Goal: Register for event/course: Sign up to attend an event or enroll in a course

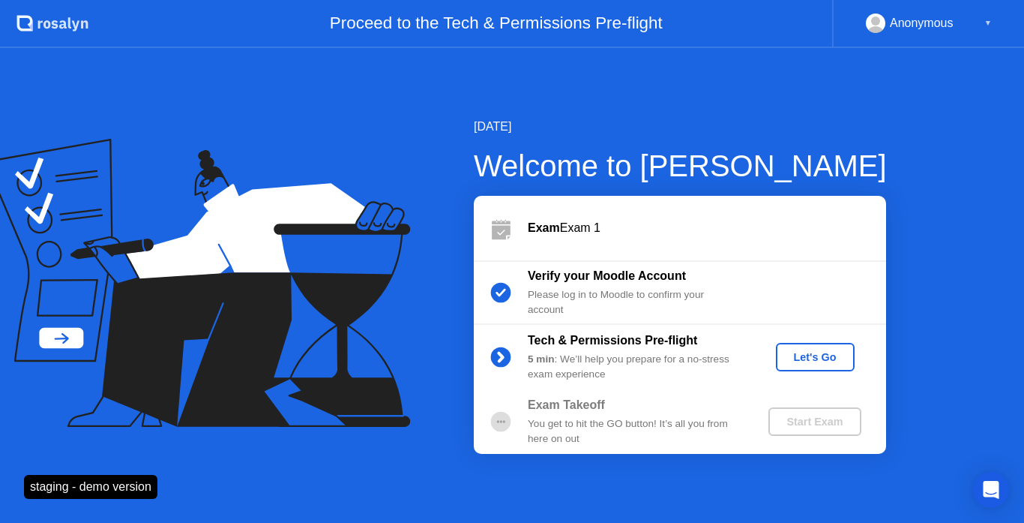
click at [837, 363] on div "Let's Go" at bounding box center [815, 357] width 67 height 12
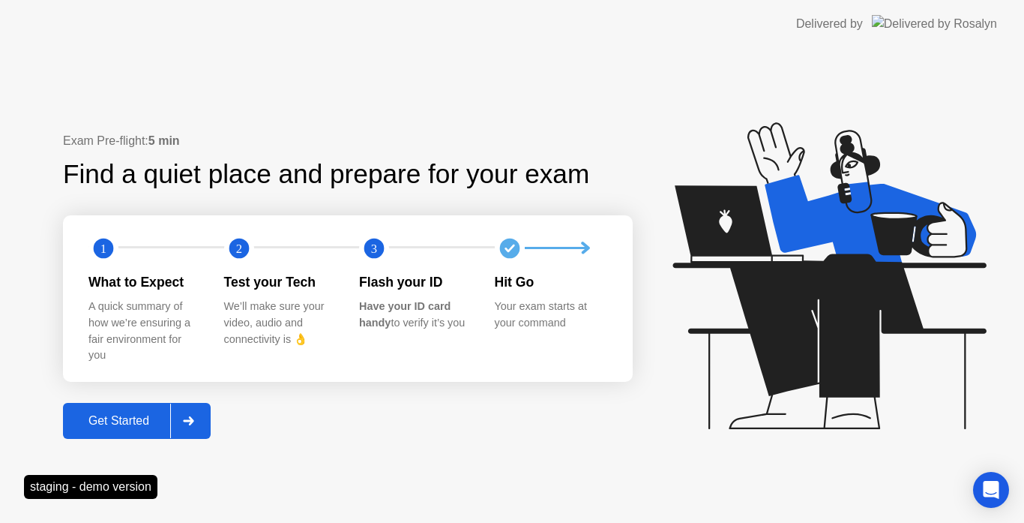
click at [151, 431] on button "Get Started" at bounding box center [137, 421] width 148 height 36
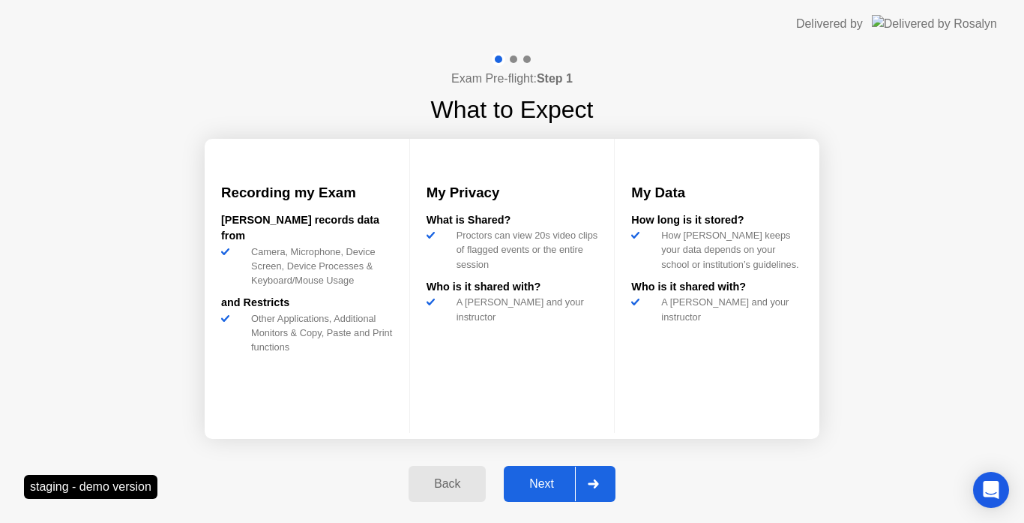
click at [511, 483] on div "Next" at bounding box center [541, 483] width 67 height 13
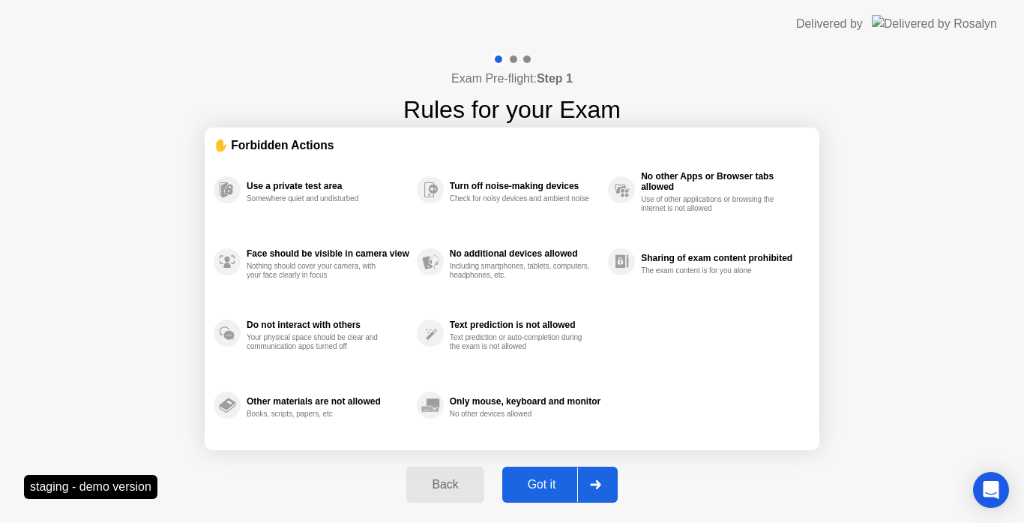
click at [545, 473] on button "Got it" at bounding box center [559, 484] width 115 height 36
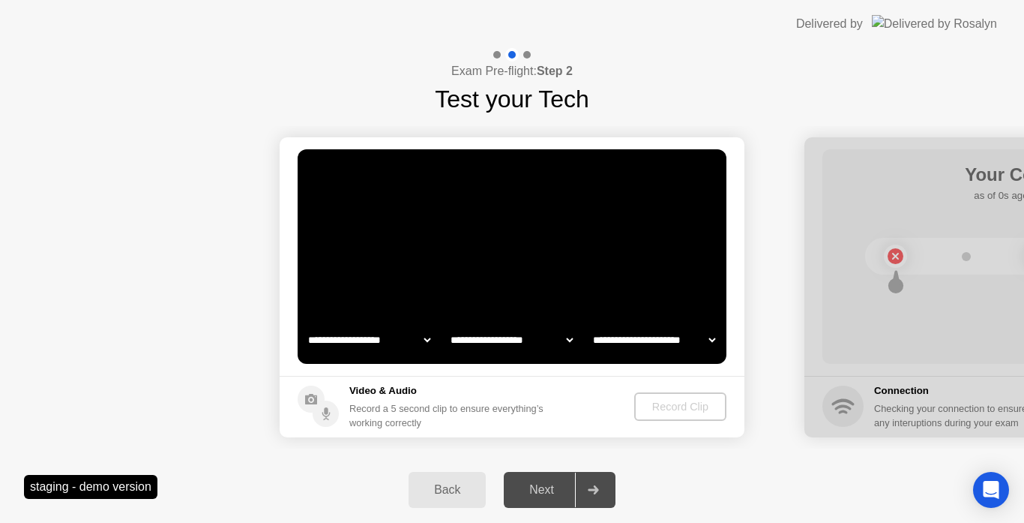
select select "**********"
select select "*******"
click at [699, 412] on div "Record Clip" at bounding box center [681, 406] width 80 height 12
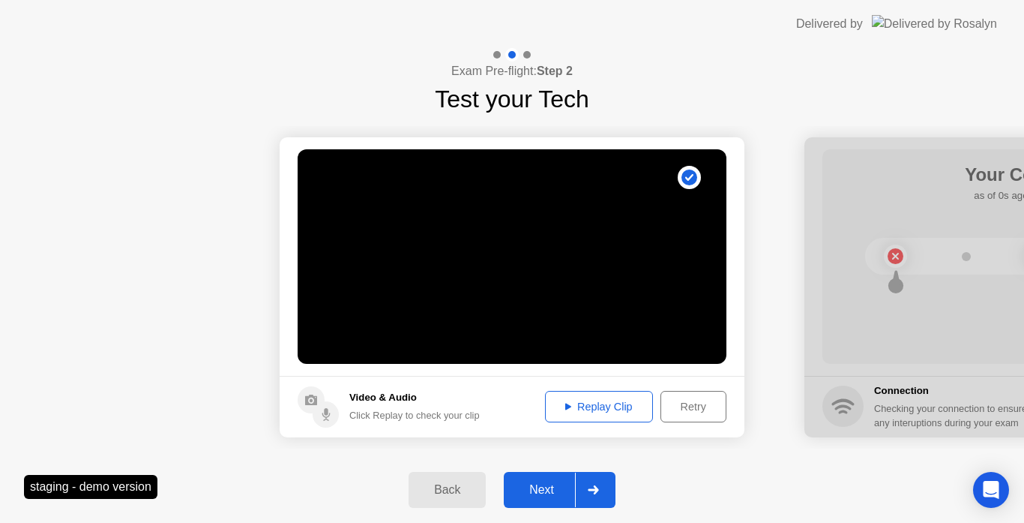
click at [565, 486] on div "Next" at bounding box center [541, 489] width 67 height 13
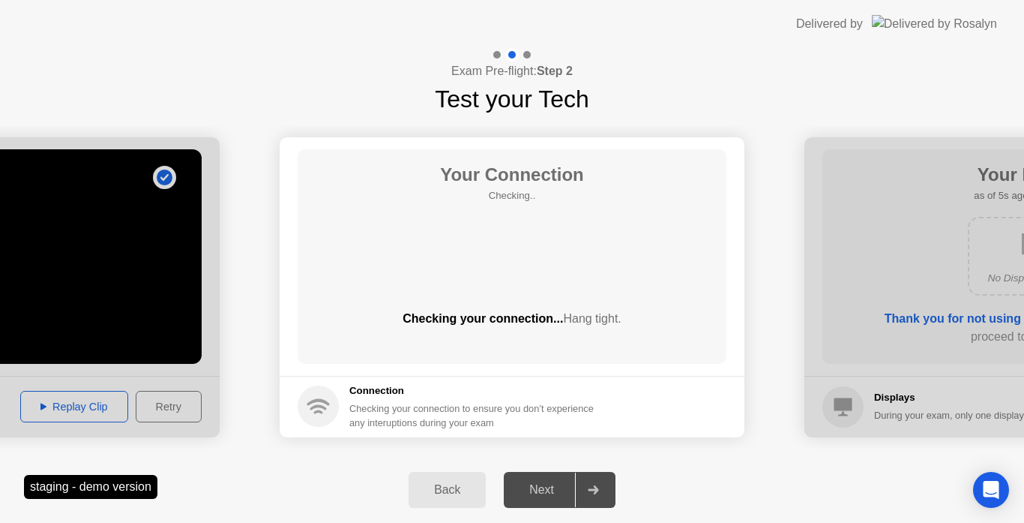
click at [463, 483] on div "Back" at bounding box center [447, 489] width 68 height 13
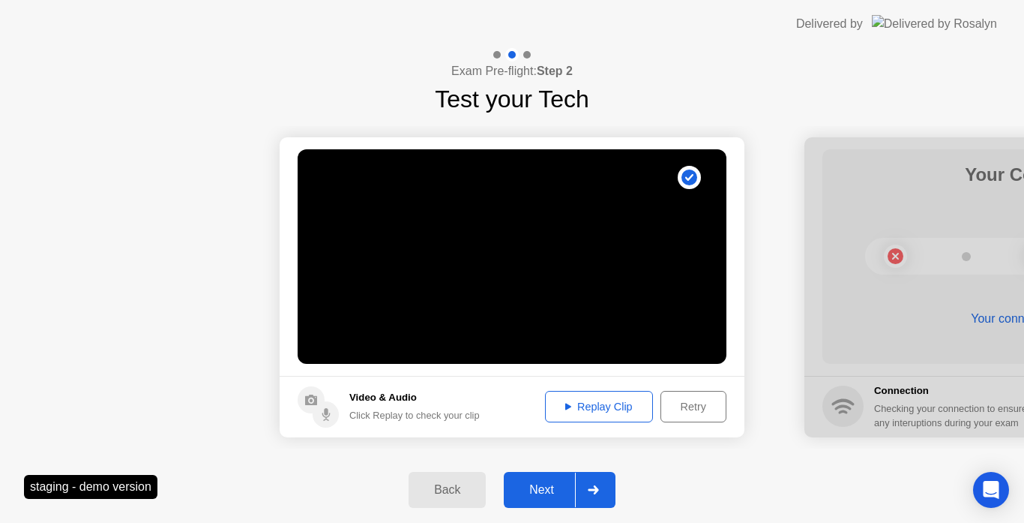
click at [562, 493] on div "Next" at bounding box center [541, 489] width 67 height 13
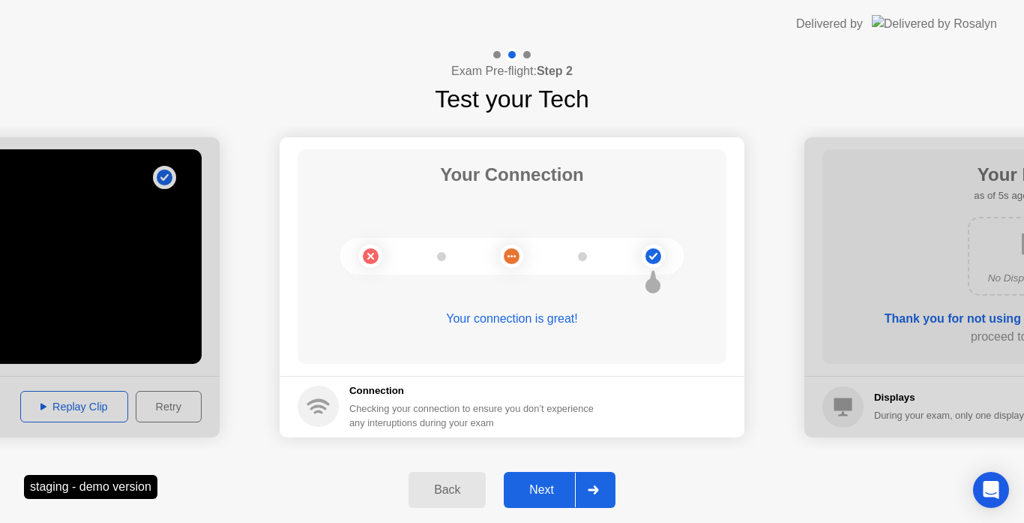
click at [564, 490] on div "Next" at bounding box center [541, 489] width 67 height 13
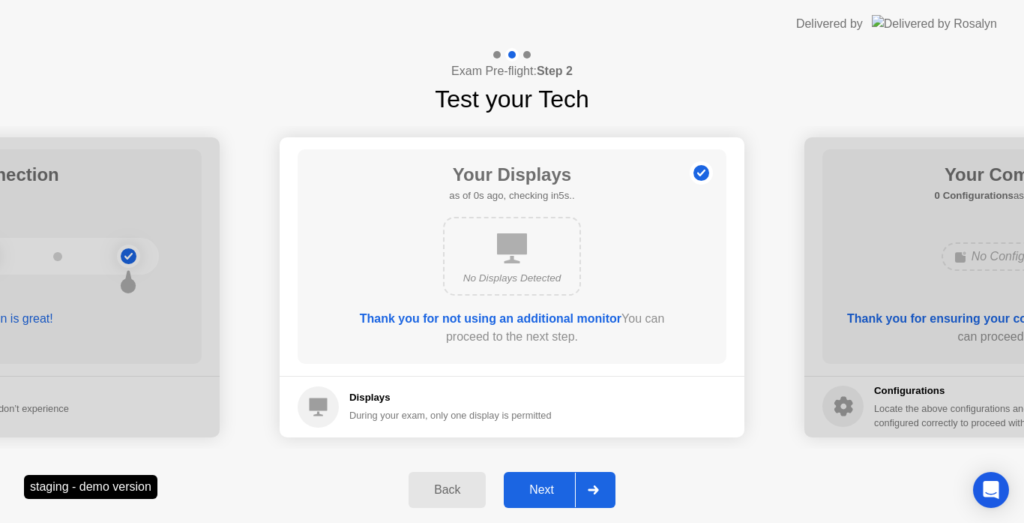
click at [564, 490] on div "Next" at bounding box center [541, 489] width 67 height 13
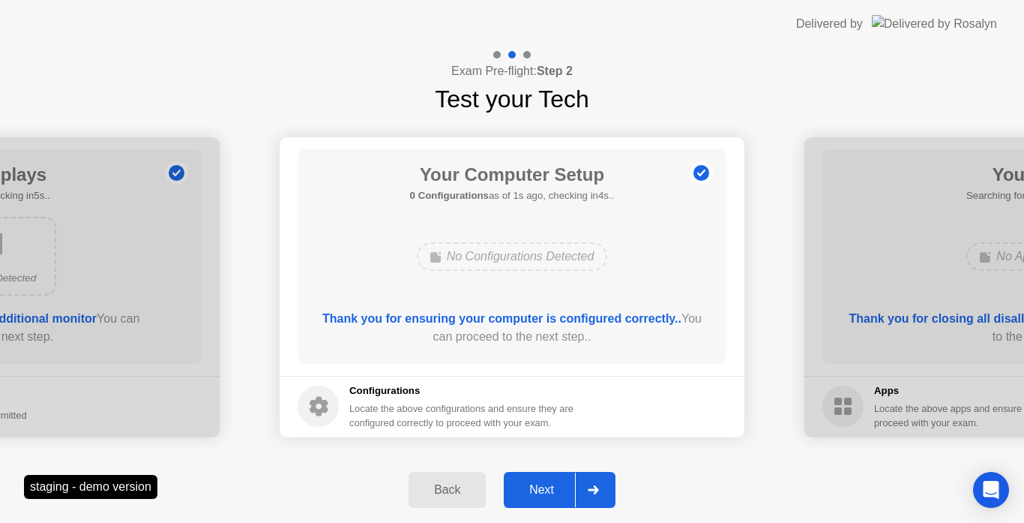
click at [564, 490] on div "Next" at bounding box center [541, 489] width 67 height 13
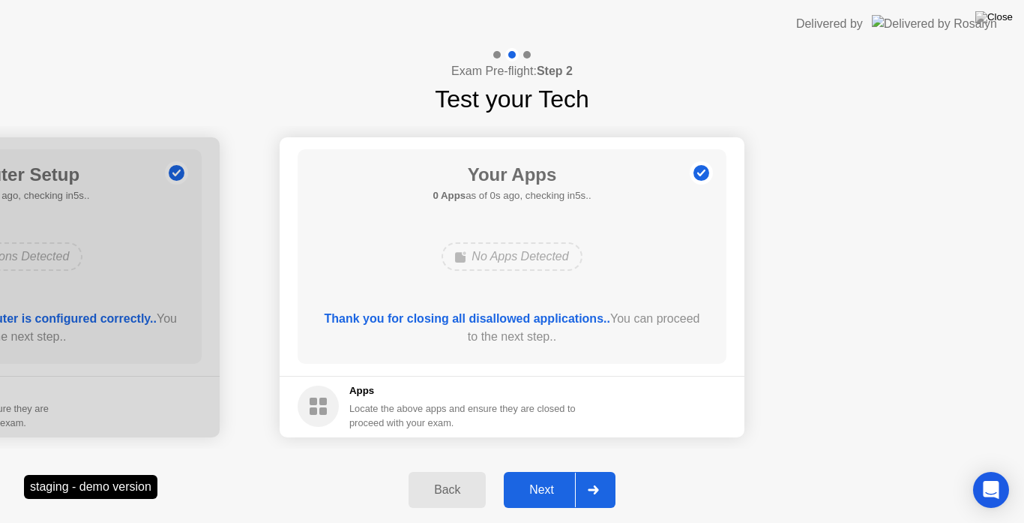
click at [536, 483] on div "Next" at bounding box center [541, 489] width 67 height 13
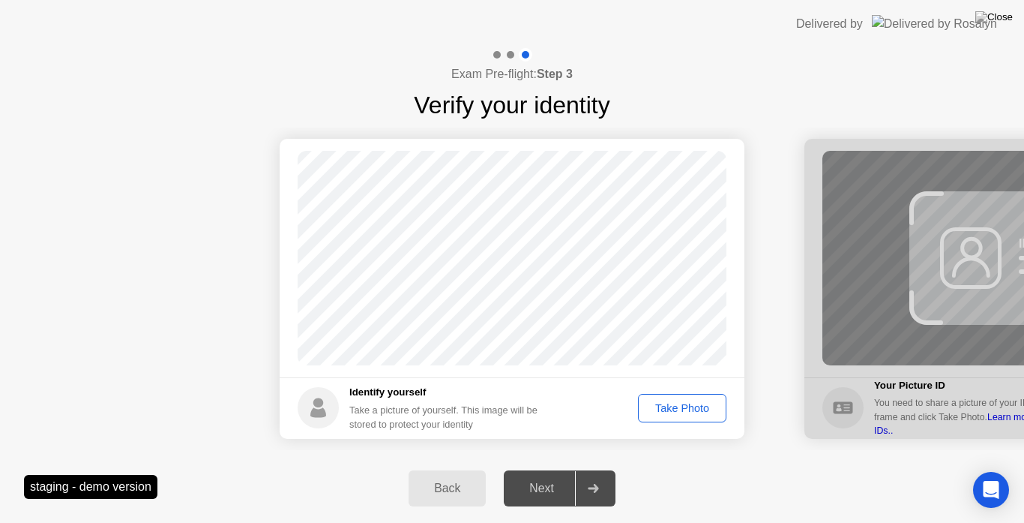
click at [664, 414] on div "Take Photo" at bounding box center [682, 408] width 78 height 12
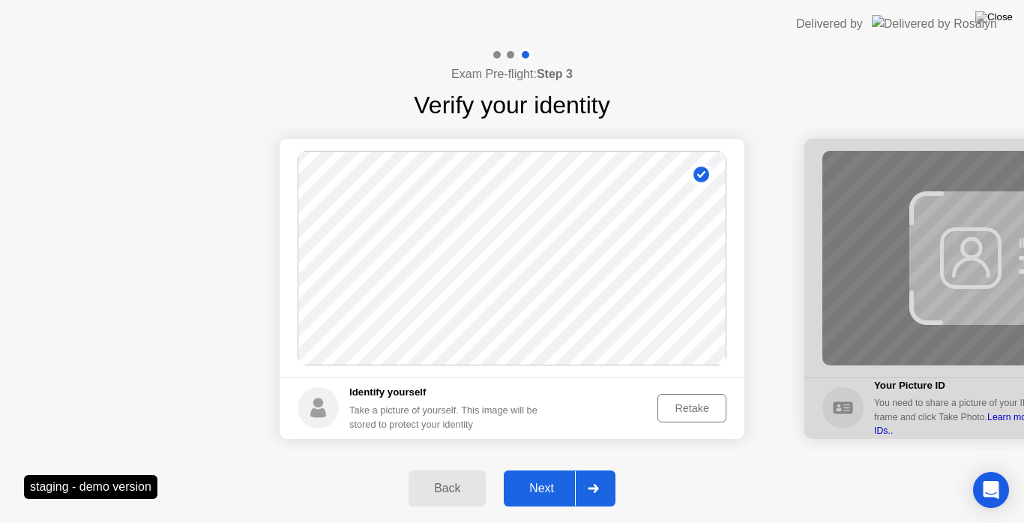
click at [561, 477] on button "Next" at bounding box center [560, 488] width 112 height 36
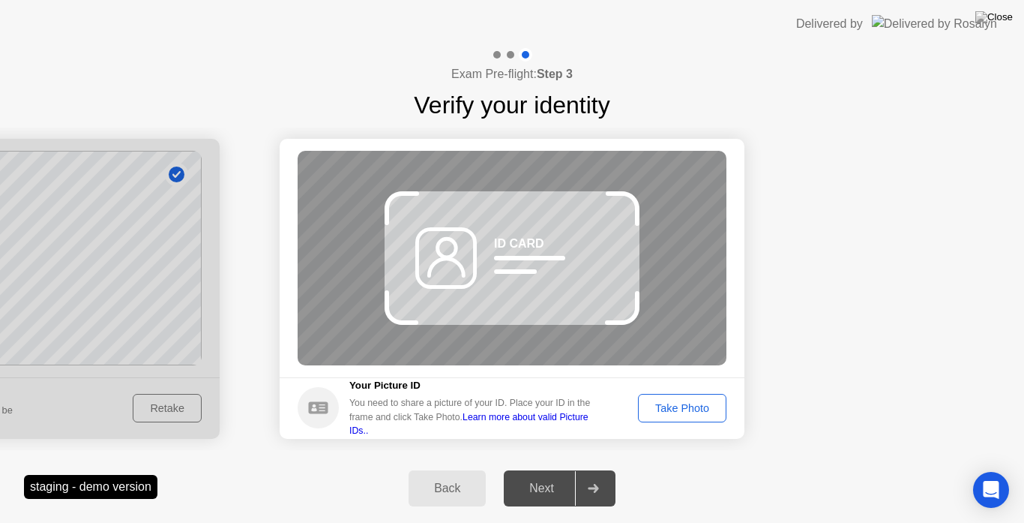
click at [696, 414] on div "Take Photo" at bounding box center [682, 408] width 78 height 12
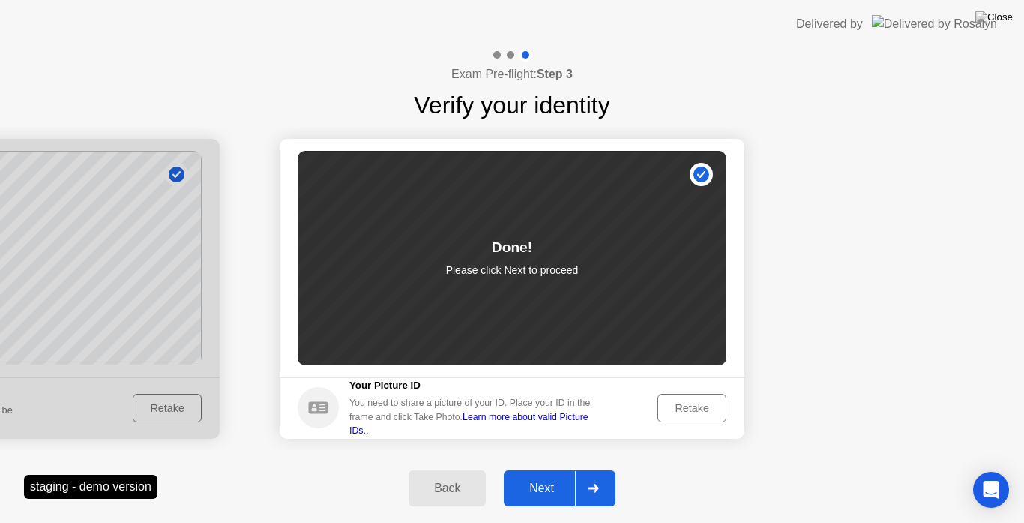
click at [558, 490] on div "Next" at bounding box center [541, 487] width 67 height 13
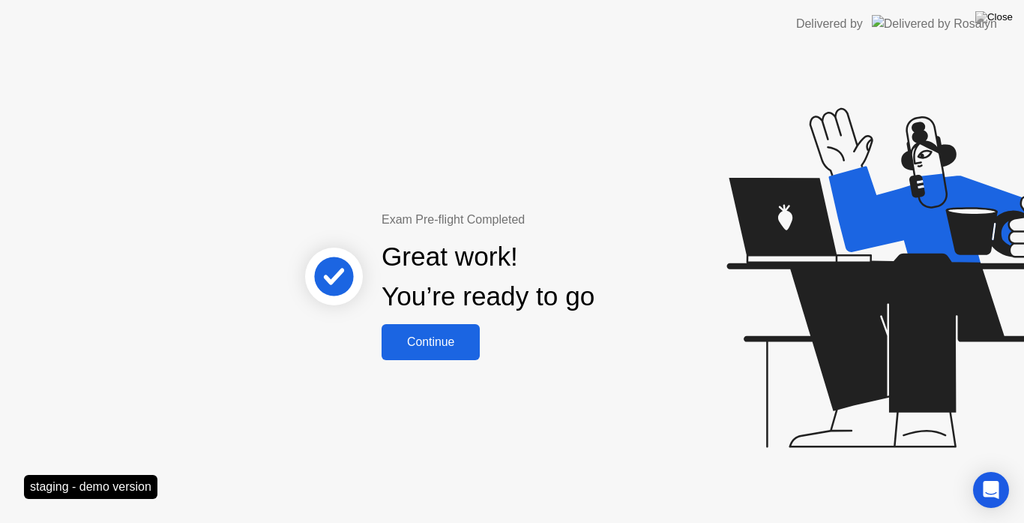
click at [448, 342] on div "Continue" at bounding box center [430, 341] width 89 height 13
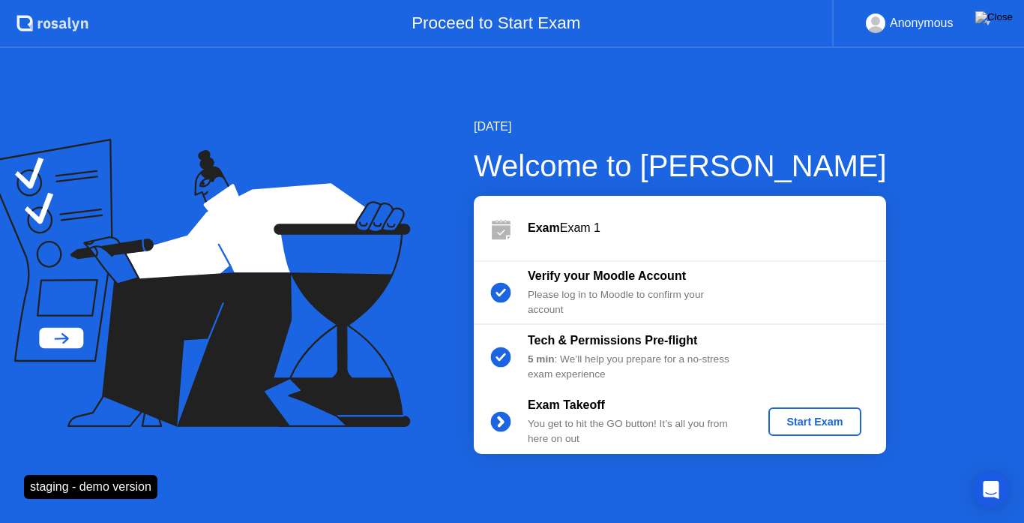
click at [794, 427] on div "Start Exam" at bounding box center [814, 421] width 80 height 12
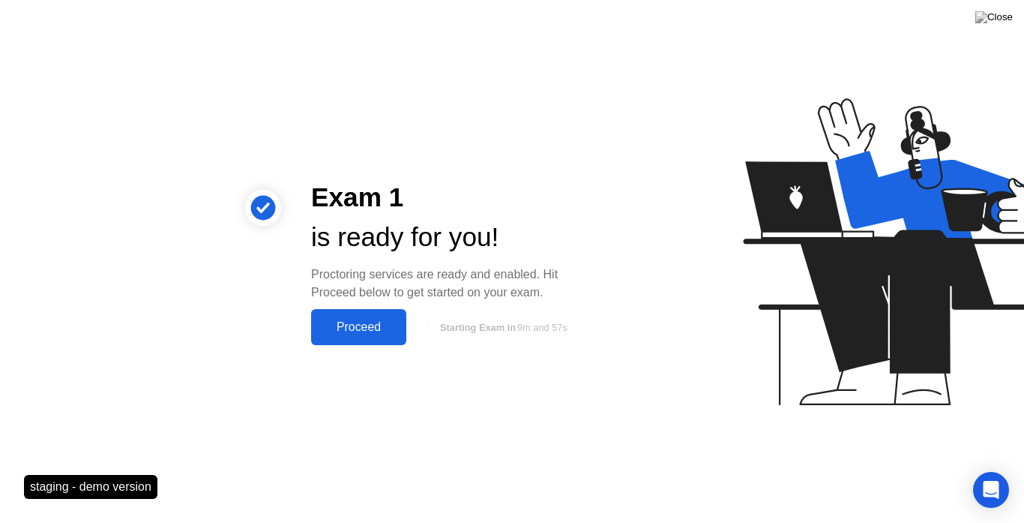
click at [386, 327] on div "Proceed" at bounding box center [359, 326] width 86 height 13
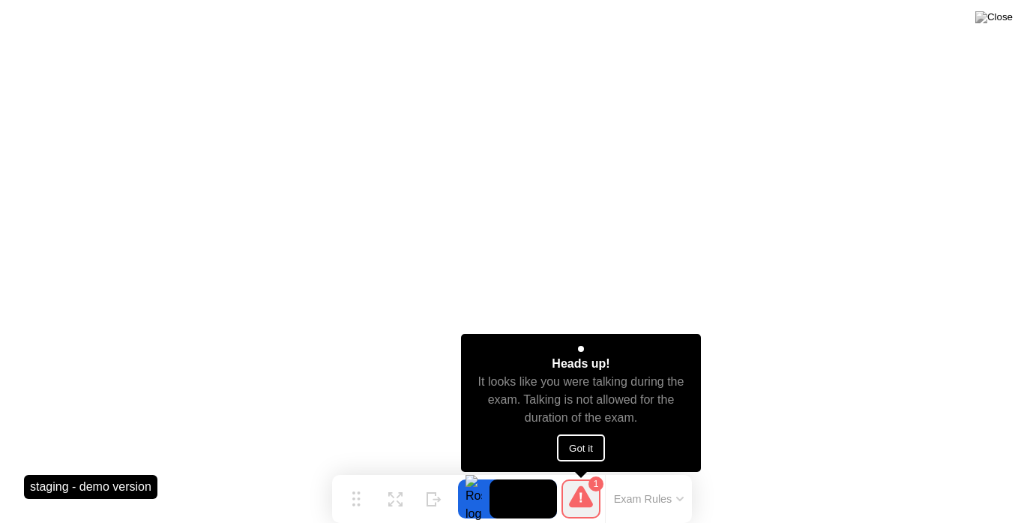
click at [572, 445] on button "Got it" at bounding box center [581, 447] width 48 height 27
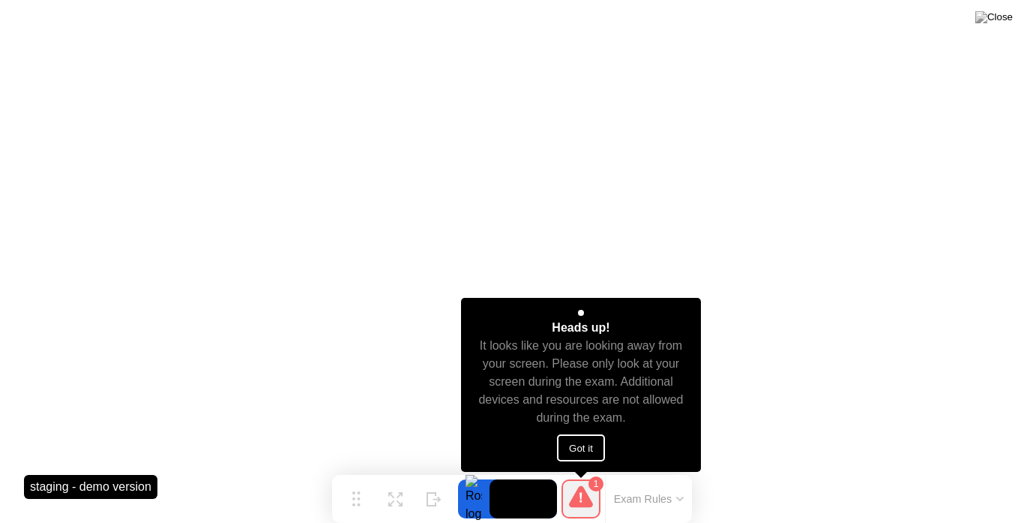
click at [579, 451] on button "Got it" at bounding box center [581, 447] width 48 height 27
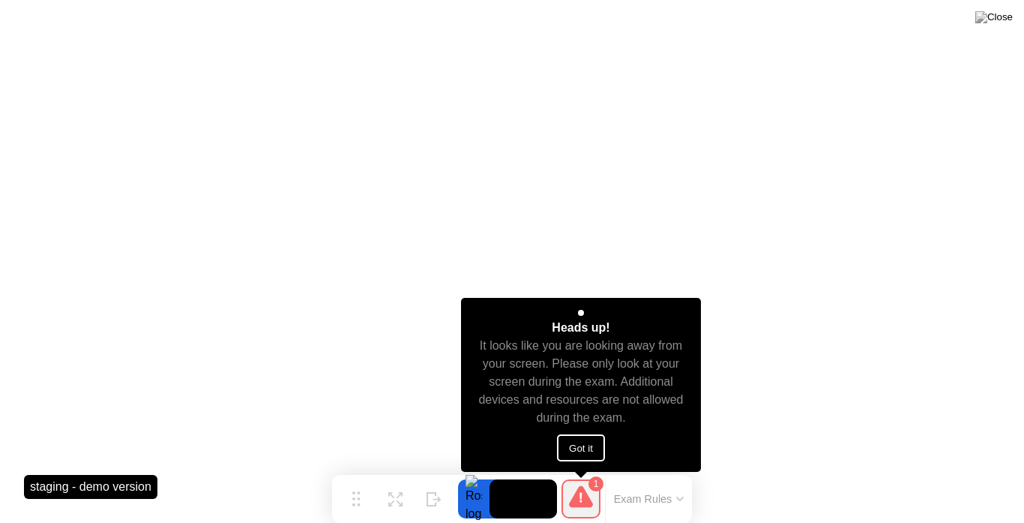
click at [592, 442] on button "Got it" at bounding box center [581, 447] width 48 height 27
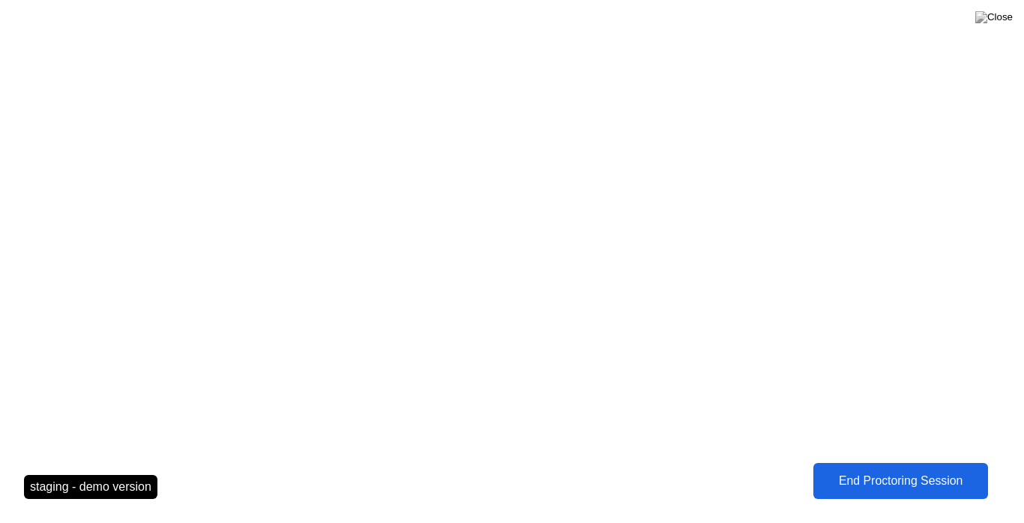
click at [927, 478] on div "End Proctoring Session" at bounding box center [901, 480] width 166 height 13
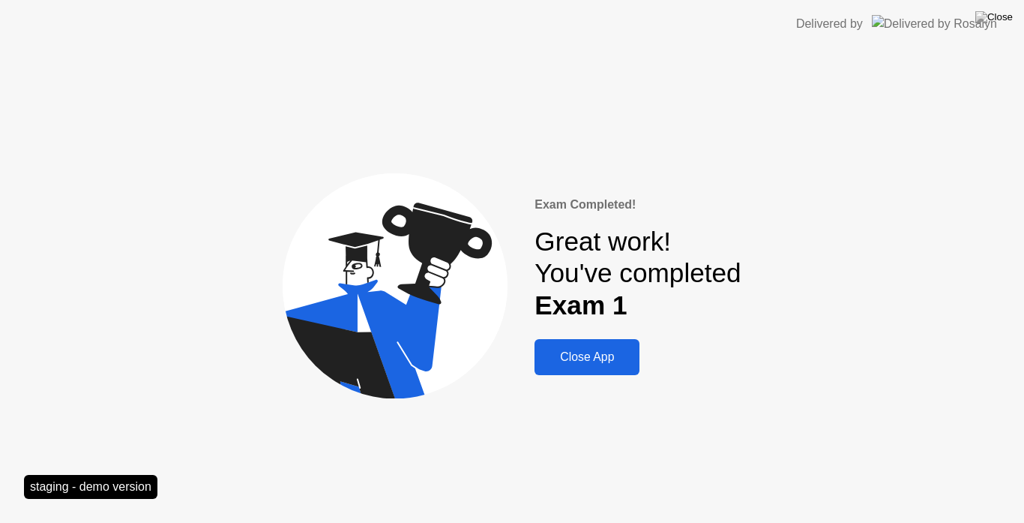
click at [571, 355] on div "Close App" at bounding box center [587, 356] width 96 height 13
